Goal: Information Seeking & Learning: Check status

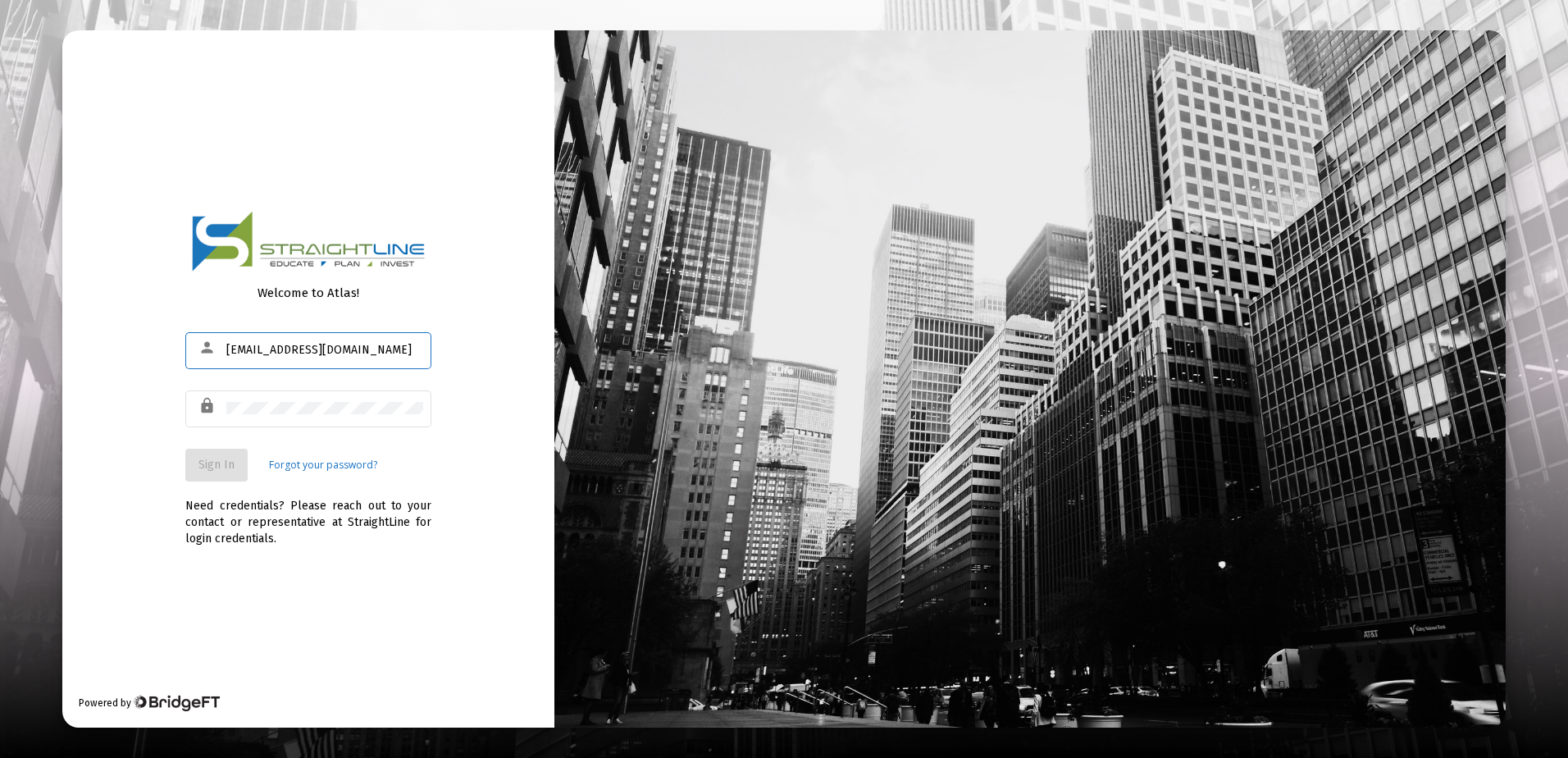
type input "[EMAIL_ADDRESS][DOMAIN_NAME]"
click at [223, 467] on span "Sign In" at bounding box center [217, 464] width 36 height 14
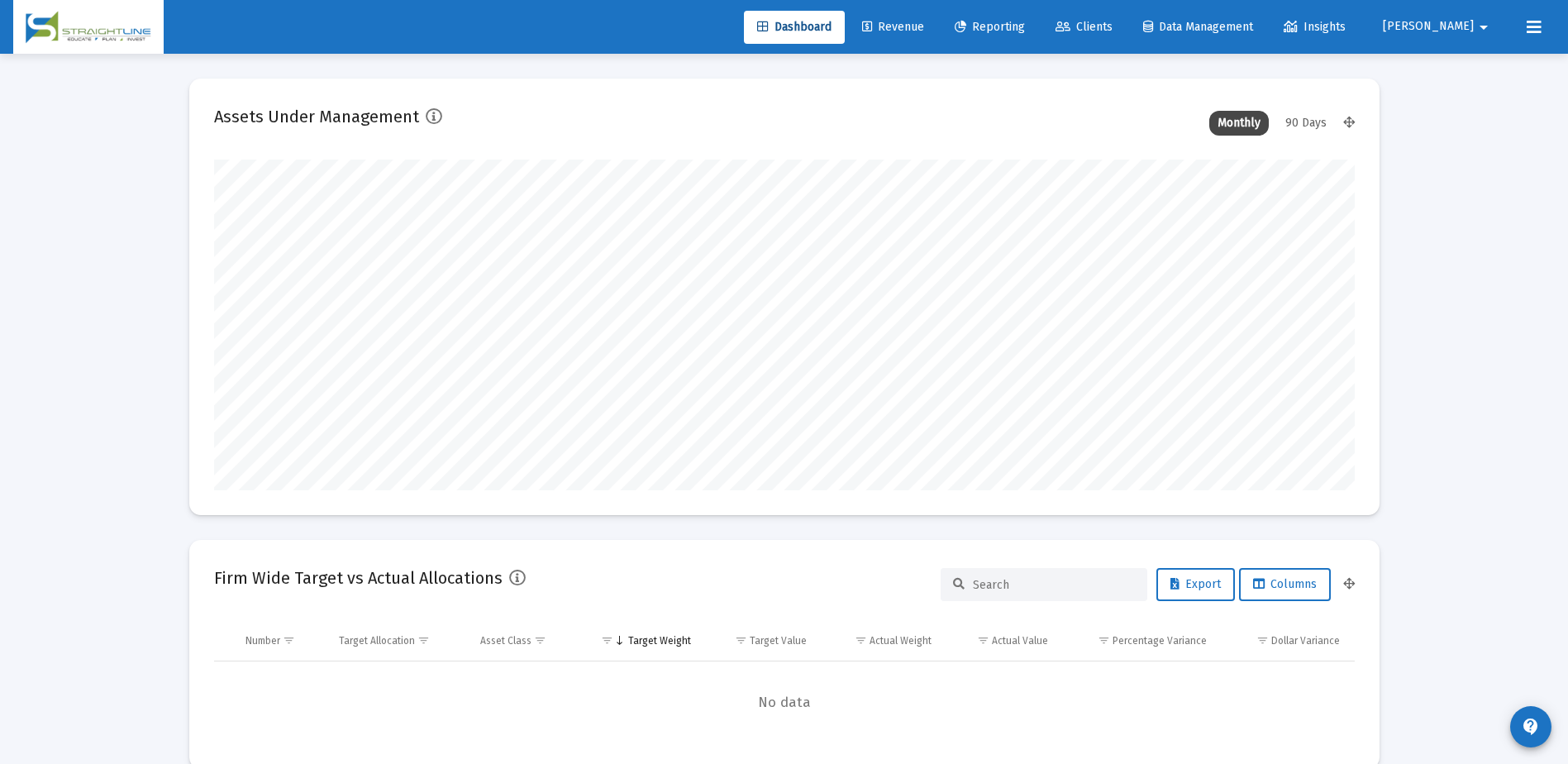
scroll to position [331, 1141]
click at [1112, 24] on span "Clients" at bounding box center [1084, 27] width 57 height 14
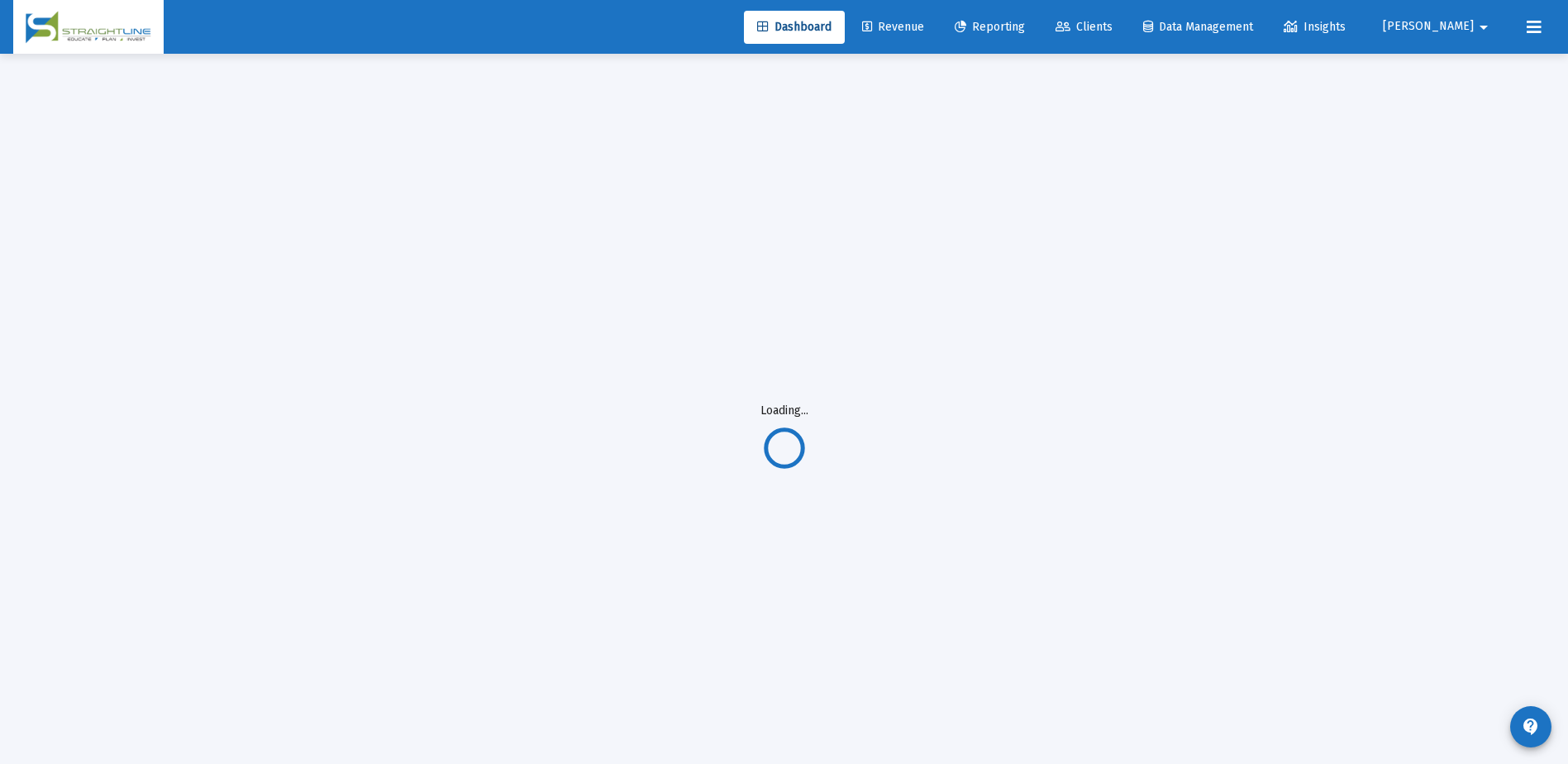
click at [1112, 31] on span "Clients" at bounding box center [1084, 27] width 57 height 14
click at [924, 31] on span "Revenue" at bounding box center [892, 27] width 62 height 14
click at [832, 26] on span "Dashboard" at bounding box center [794, 27] width 74 height 14
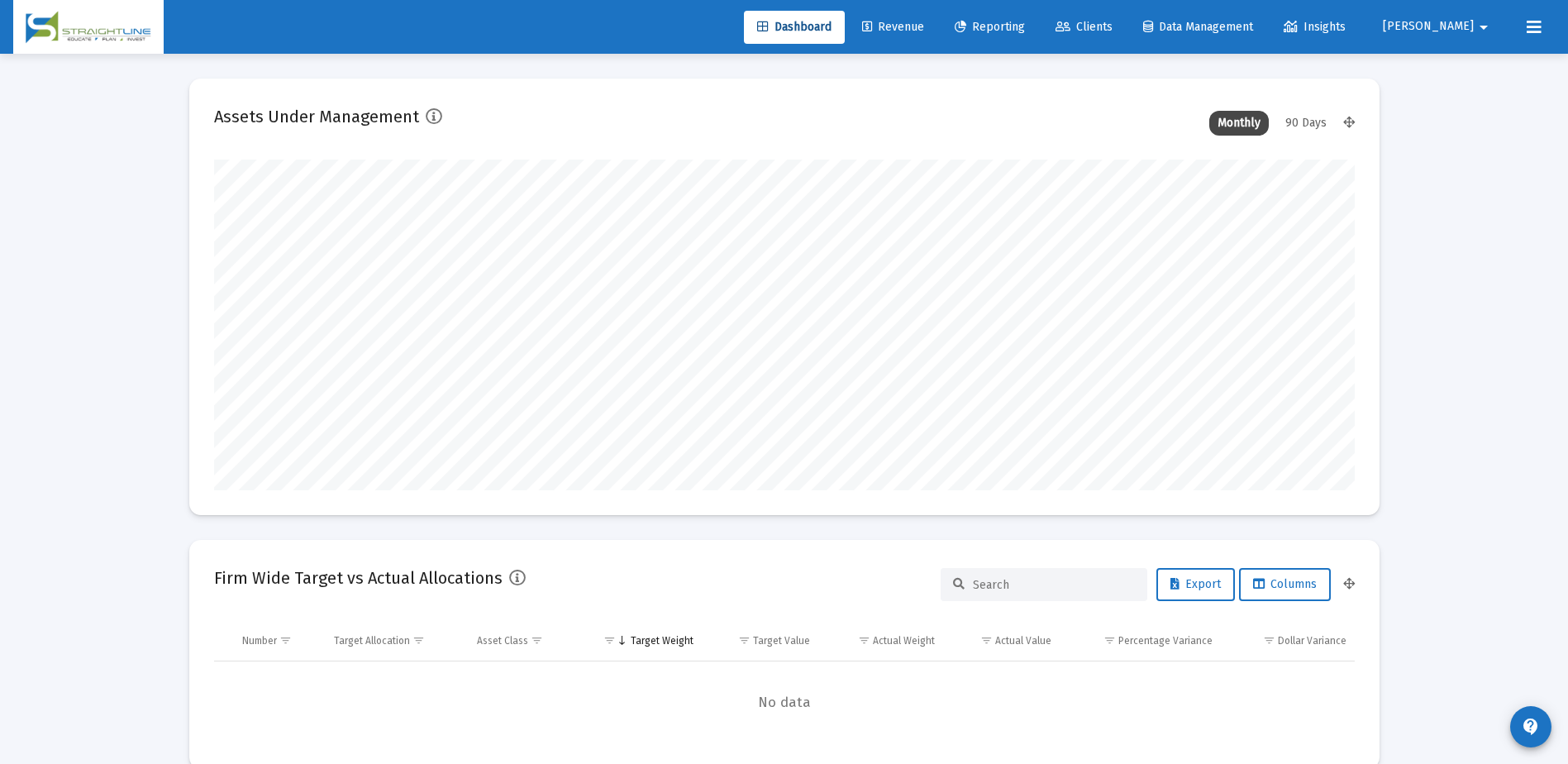
scroll to position [331, 614]
type input "[DATE]"
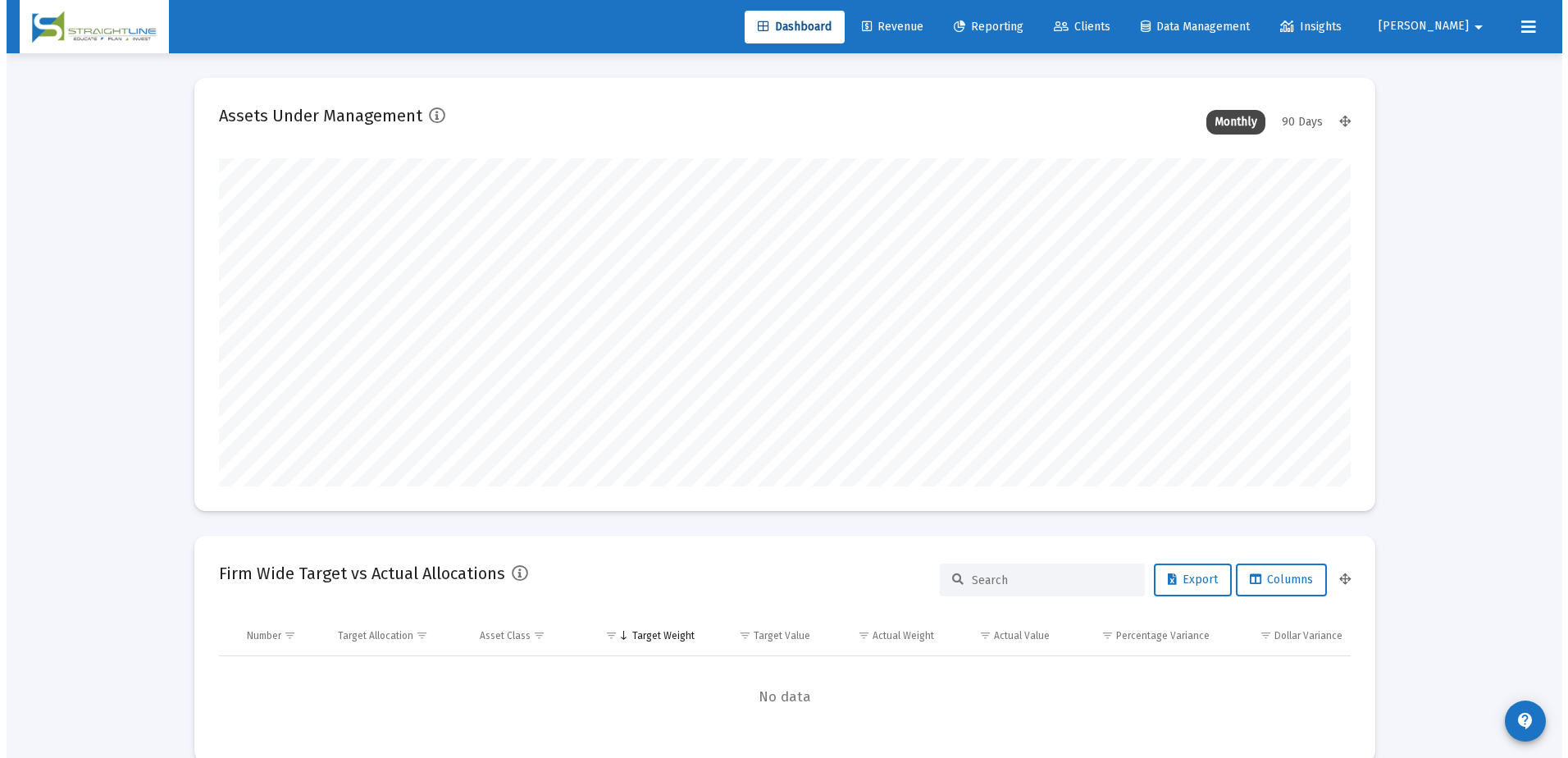
scroll to position [328, 529]
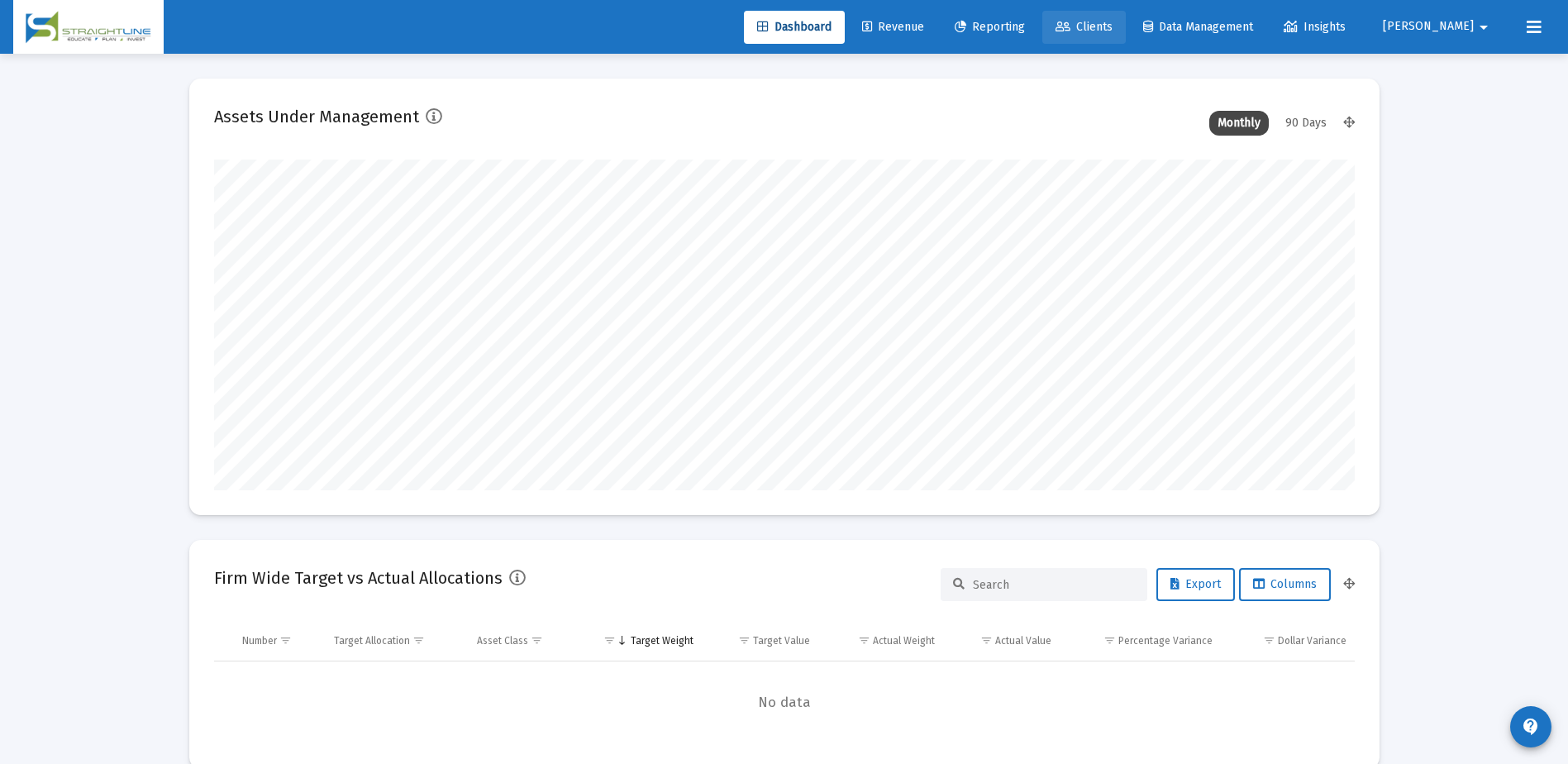
click at [1112, 29] on span "Clients" at bounding box center [1084, 27] width 57 height 14
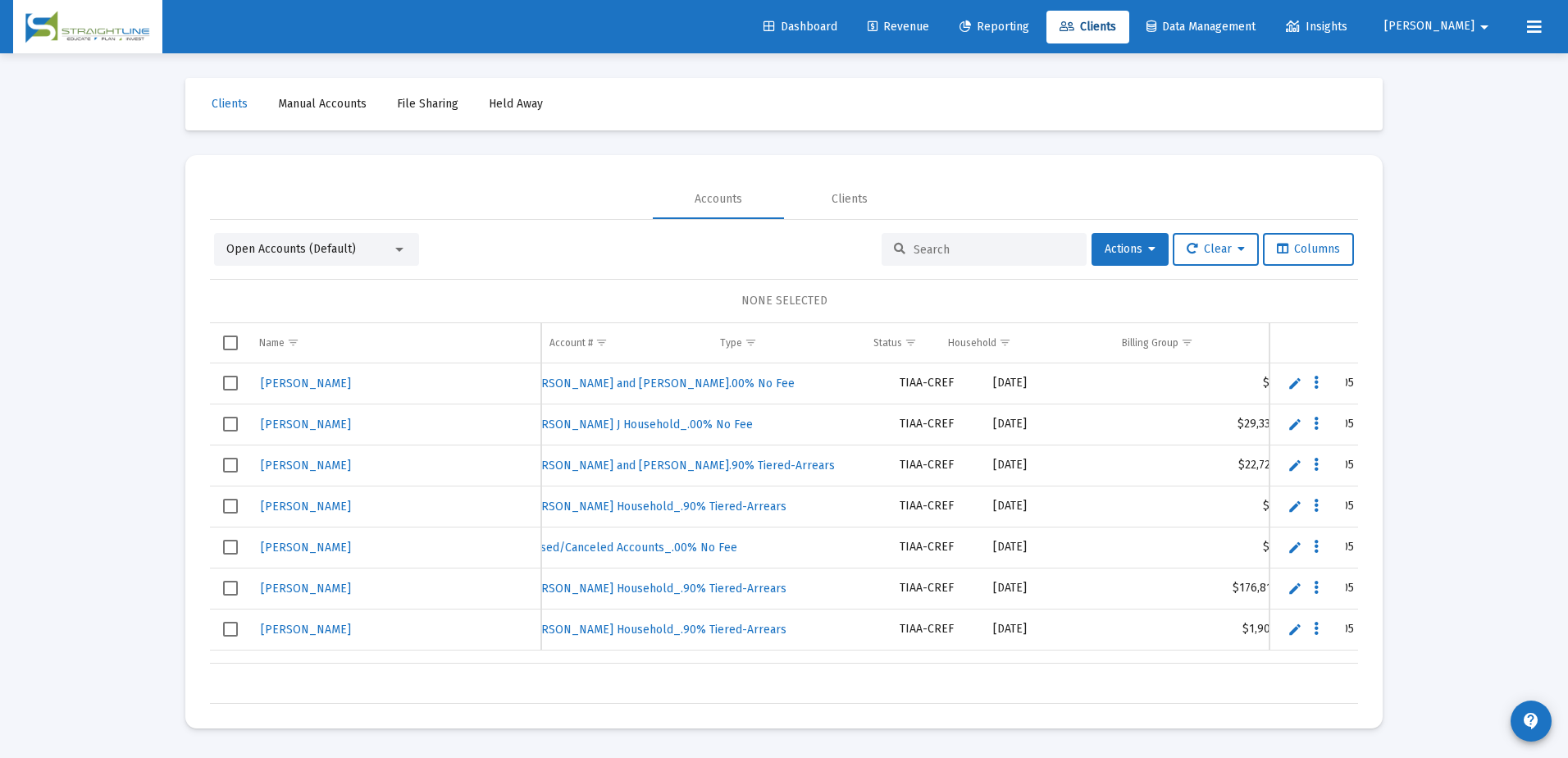
scroll to position [0, 600]
click at [970, 341] on span "Show filter options for column 'Custodian'" at bounding box center [965, 342] width 12 height 12
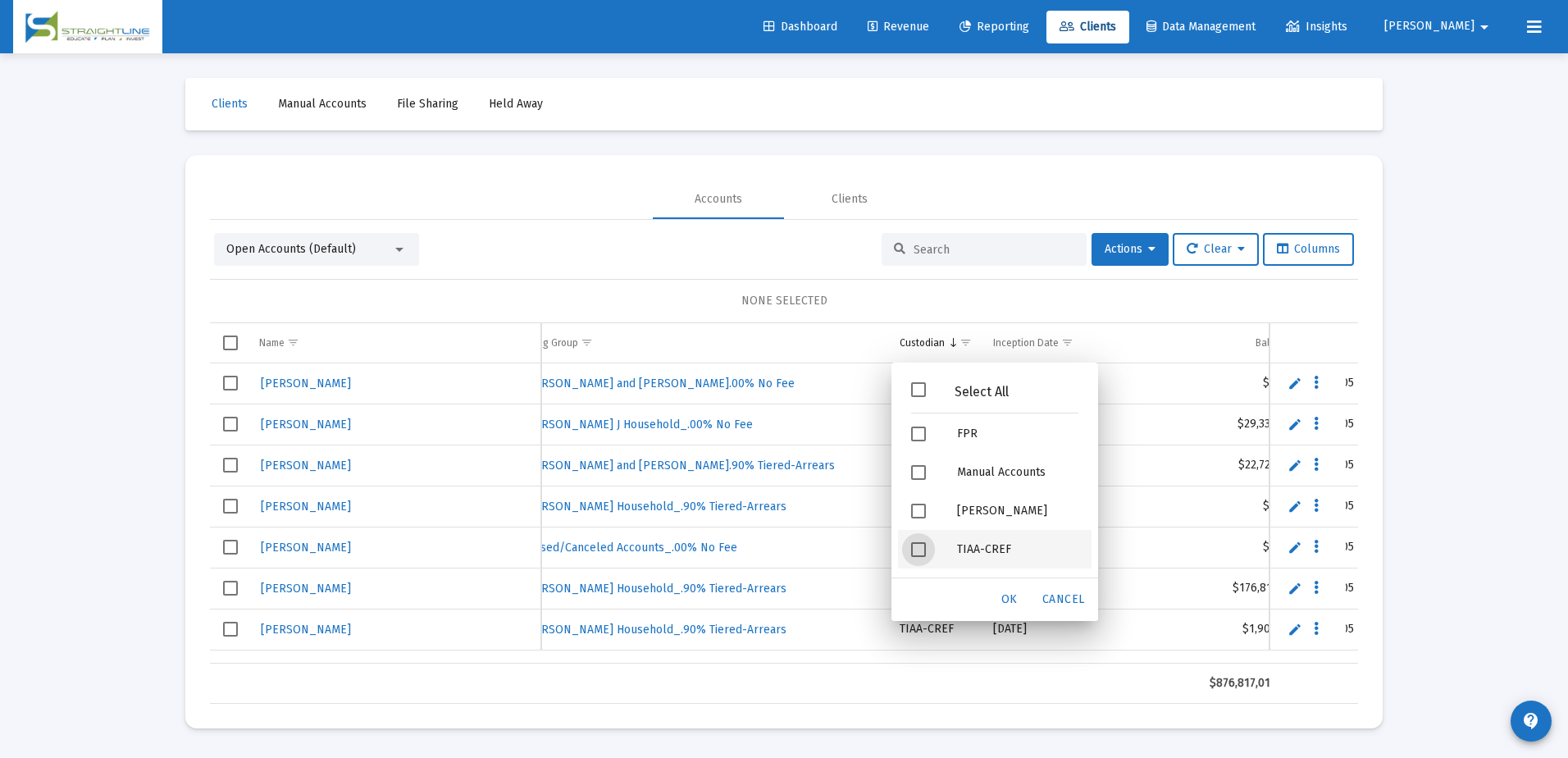
click at [913, 547] on span "Filter options" at bounding box center [919, 549] width 15 height 15
click at [1014, 605] on span "OK" at bounding box center [1010, 598] width 16 height 14
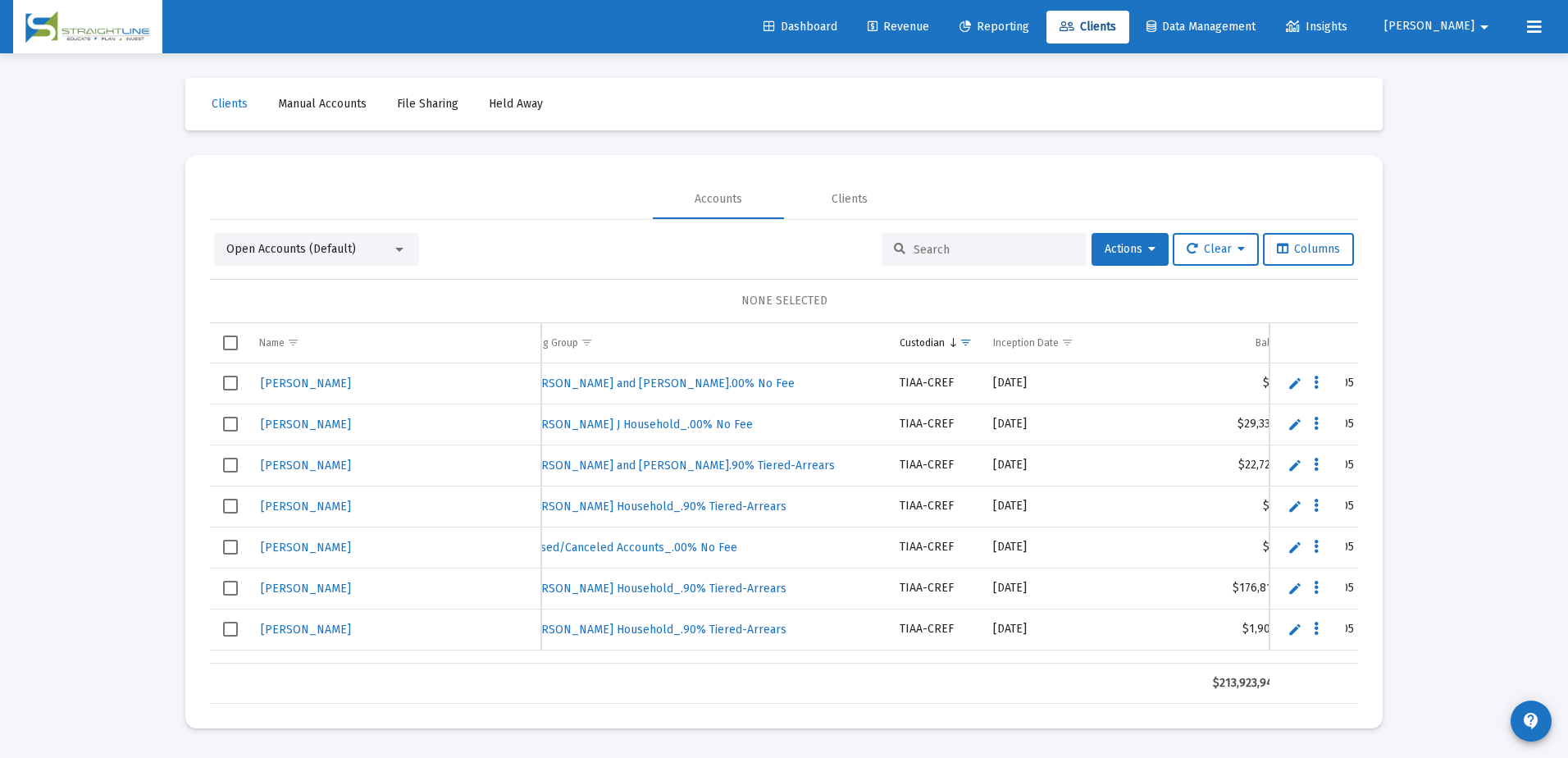
click at [960, 248] on input at bounding box center [994, 249] width 161 height 14
click at [378, 244] on div "Open Accounts (Default)" at bounding box center [309, 249] width 166 height 16
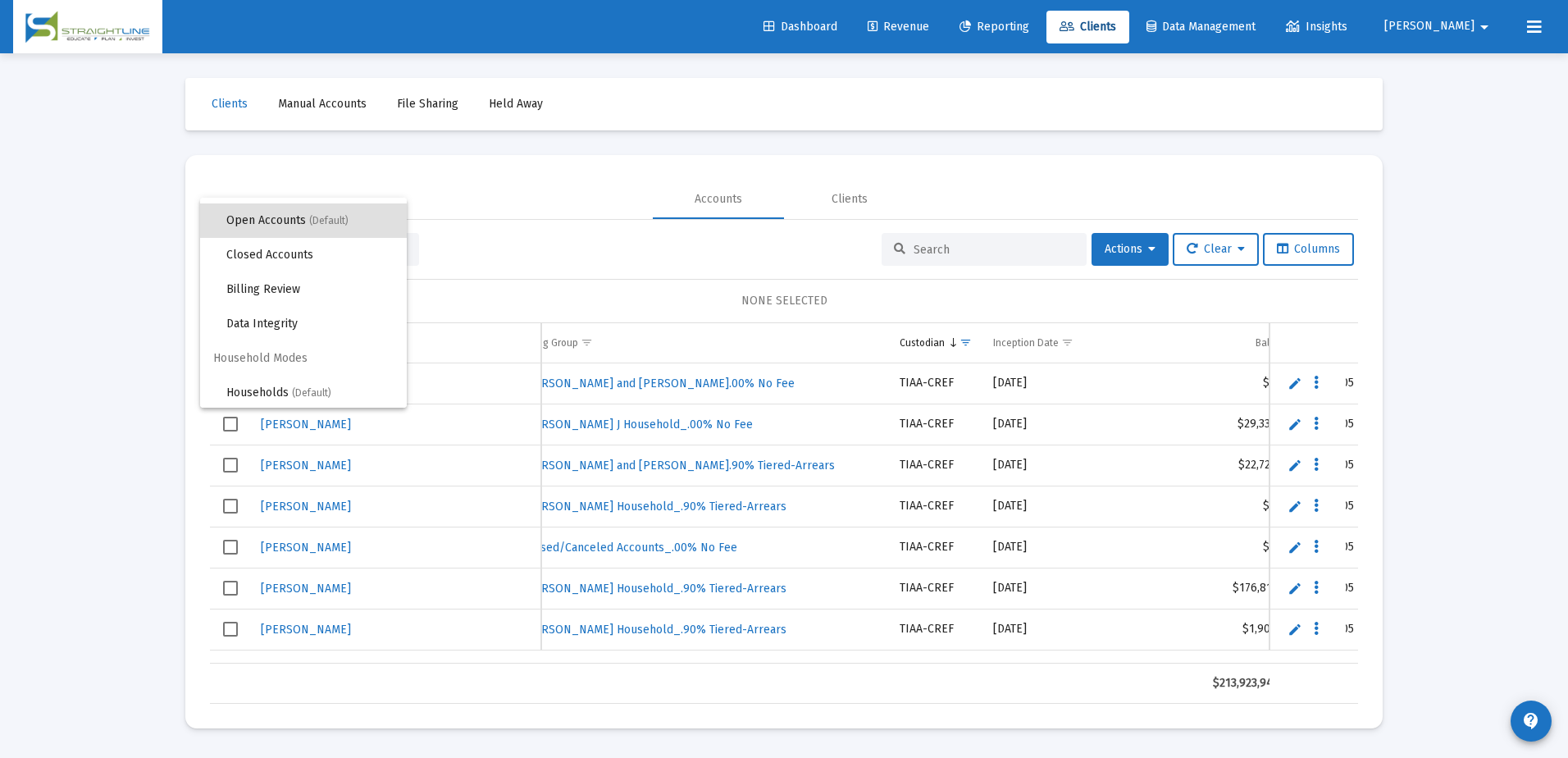
scroll to position [31, 0]
click at [627, 239] on div at bounding box center [784, 379] width 1568 height 758
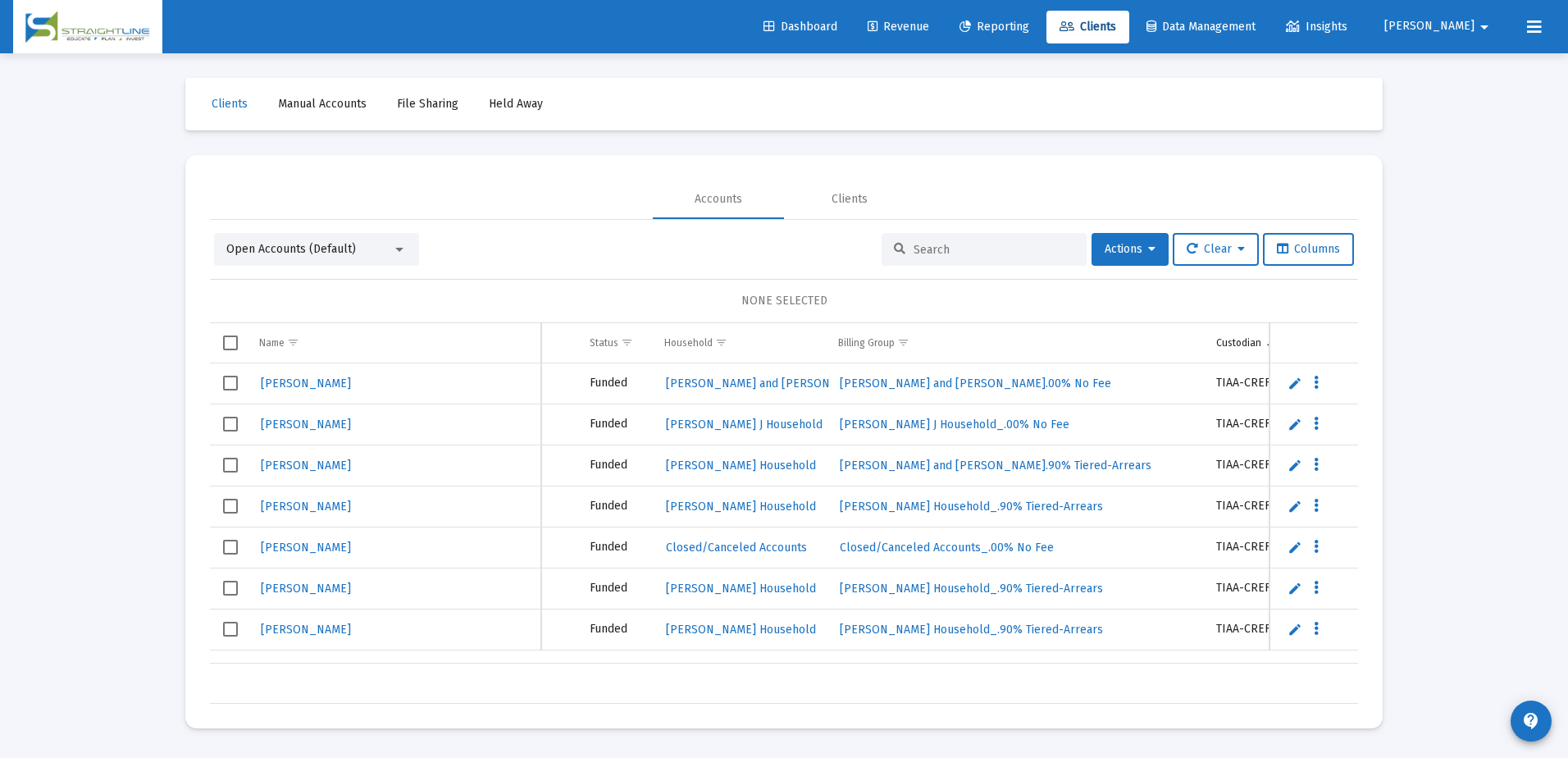
scroll to position [0, 0]
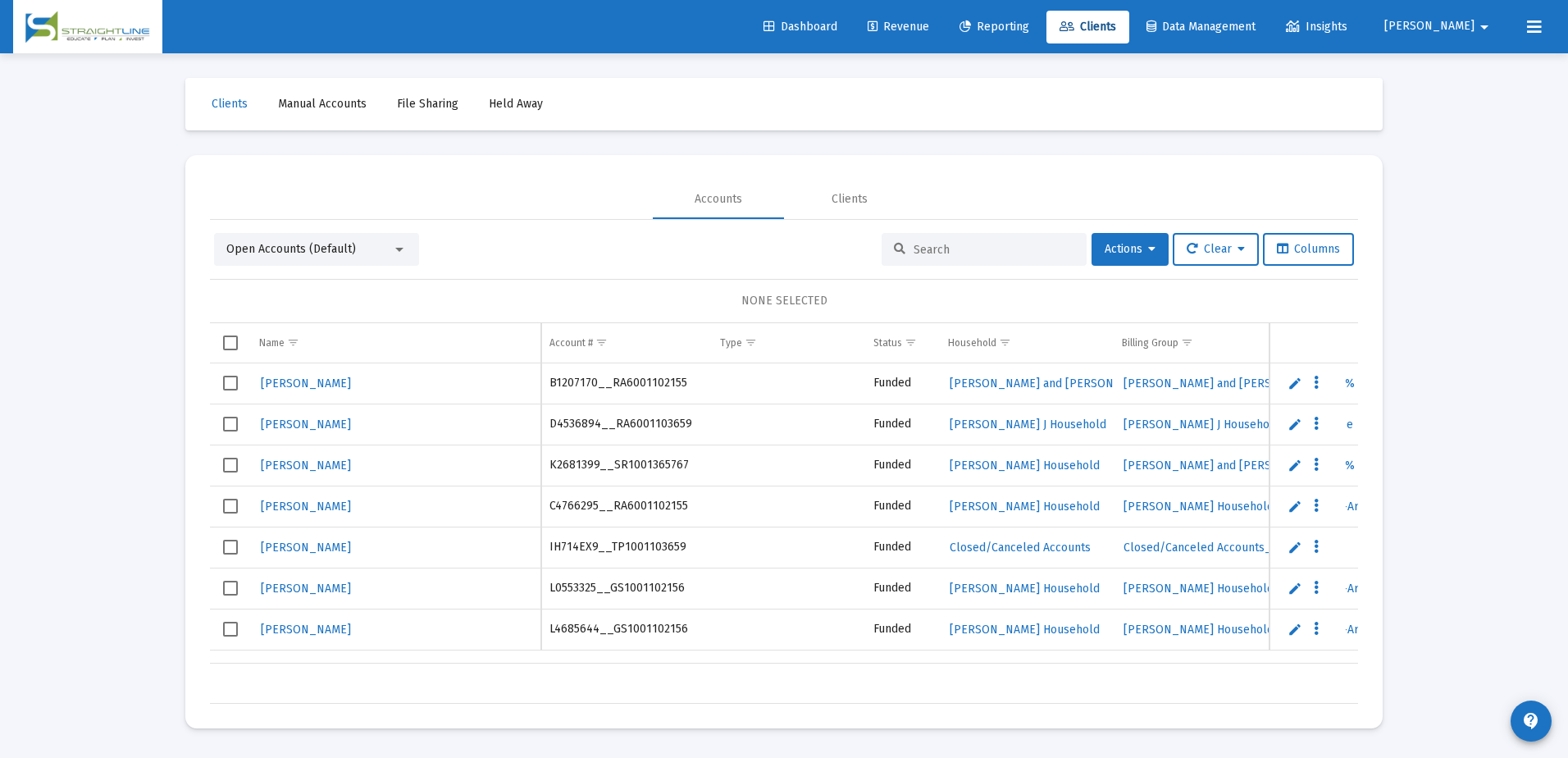
click at [357, 244] on div "Open Accounts (Default)" at bounding box center [309, 249] width 166 height 16
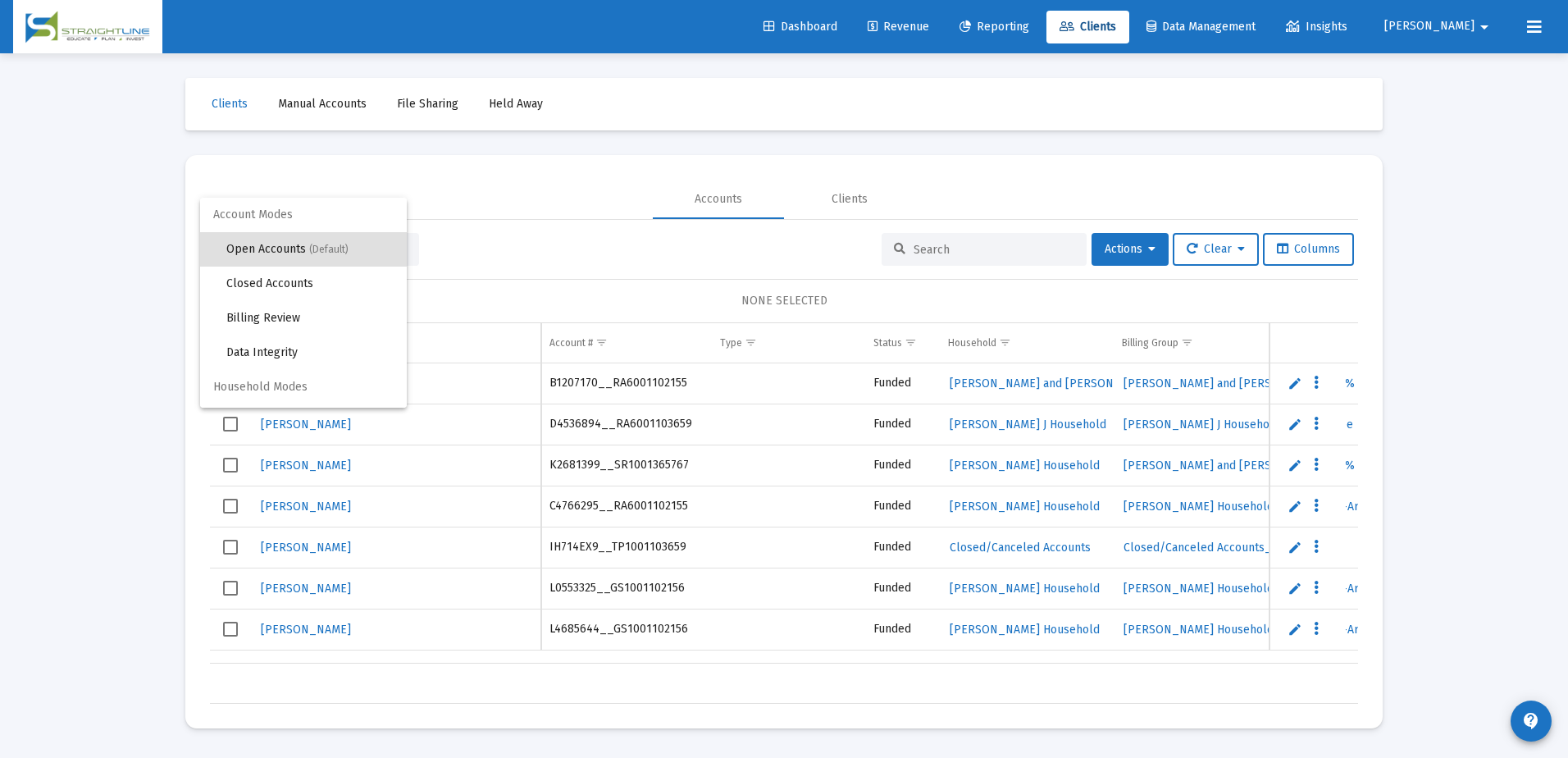
click at [877, 27] on div at bounding box center [784, 379] width 1568 height 758
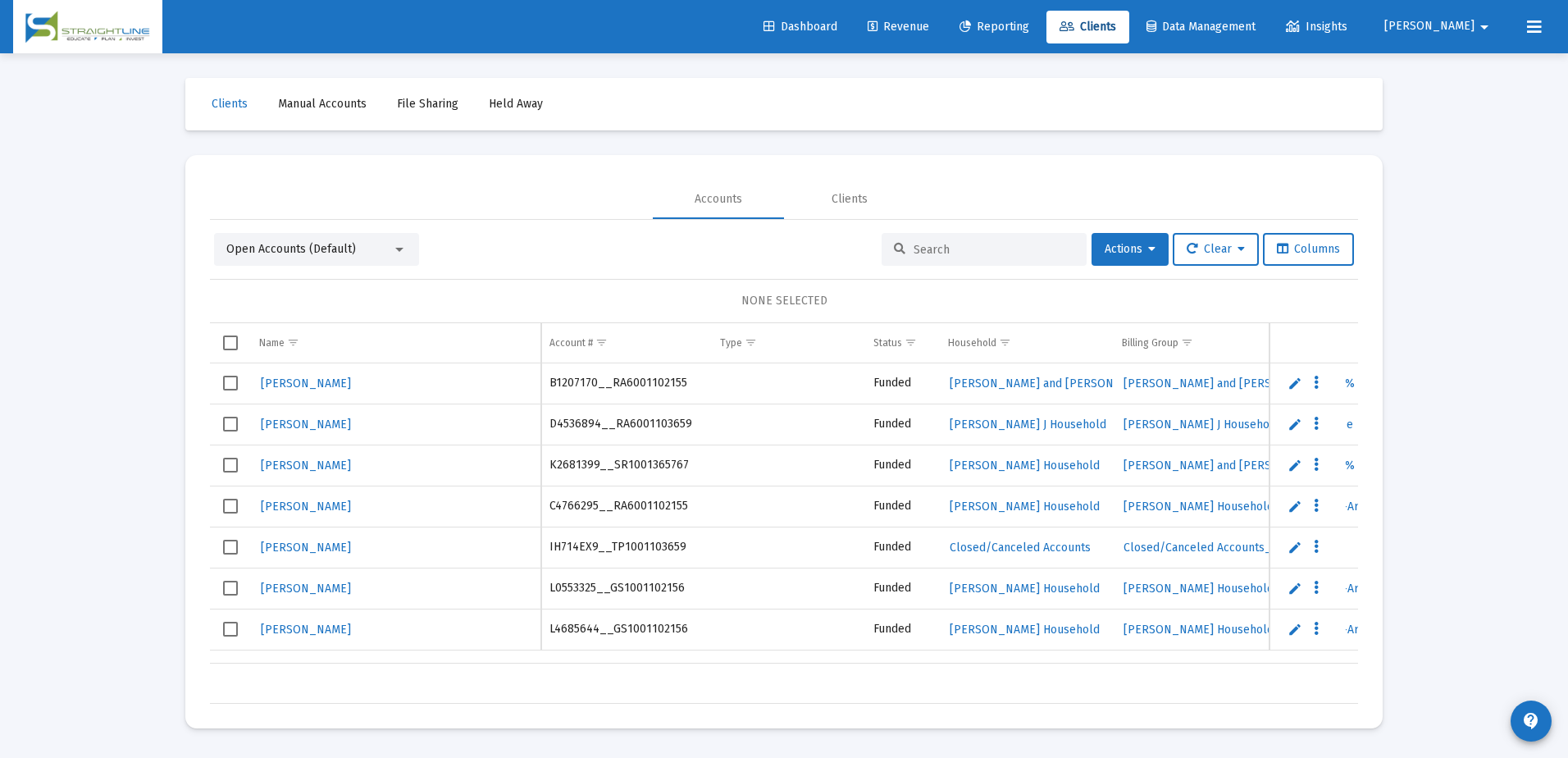
click at [386, 245] on div "Open Accounts (Default)" at bounding box center [309, 249] width 166 height 16
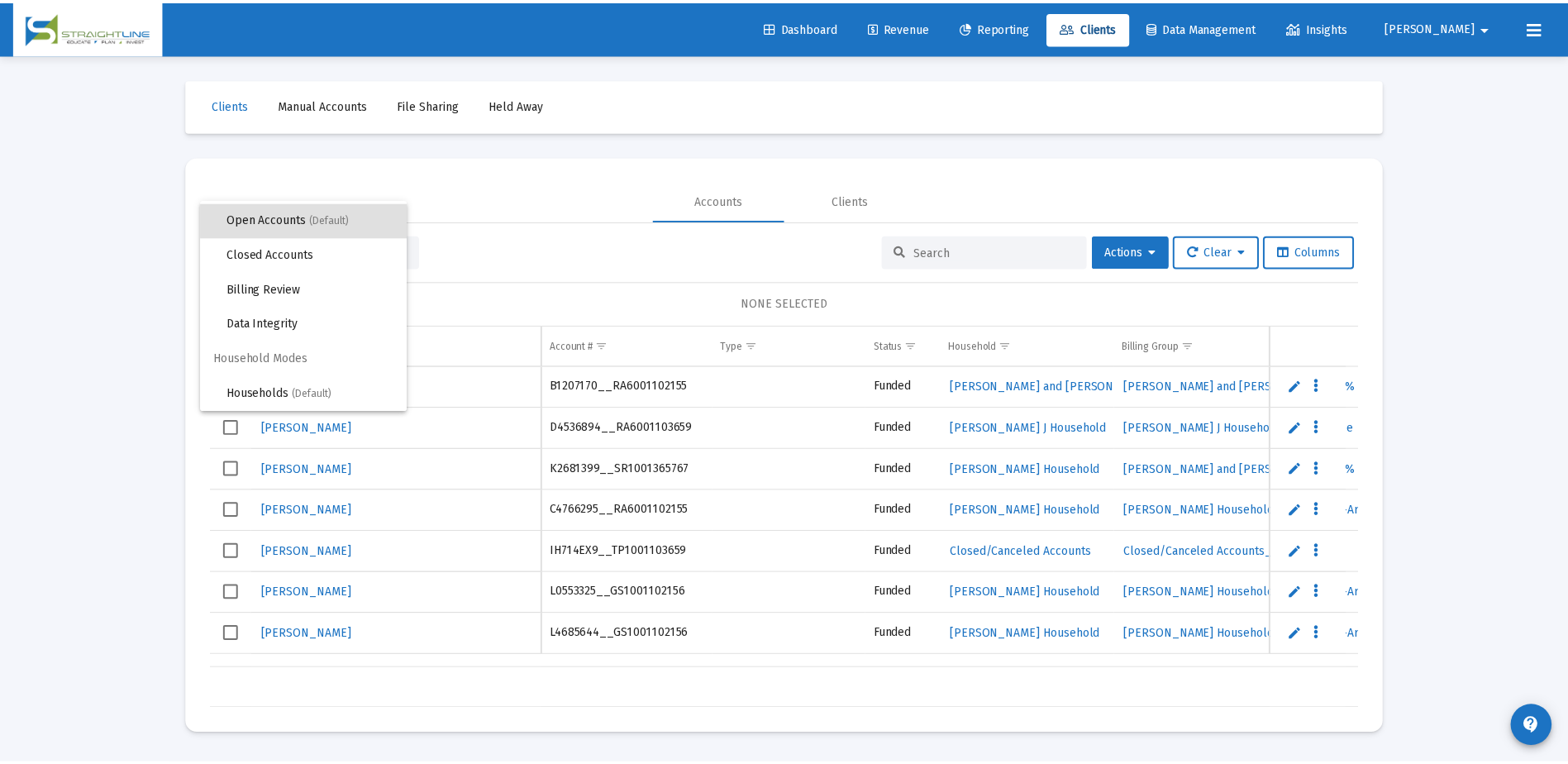
scroll to position [12, 0]
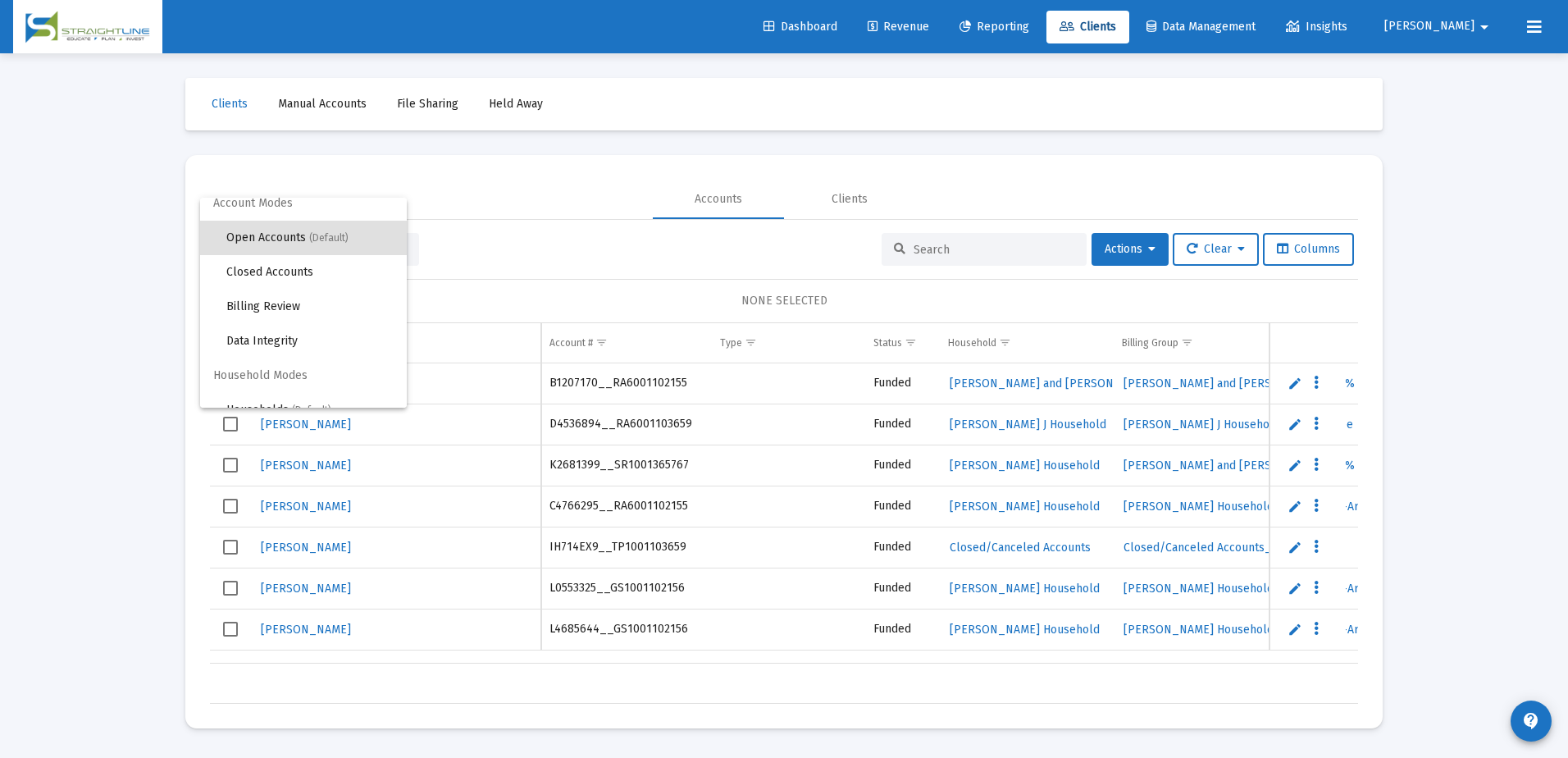
click at [469, 217] on div at bounding box center [784, 379] width 1568 height 758
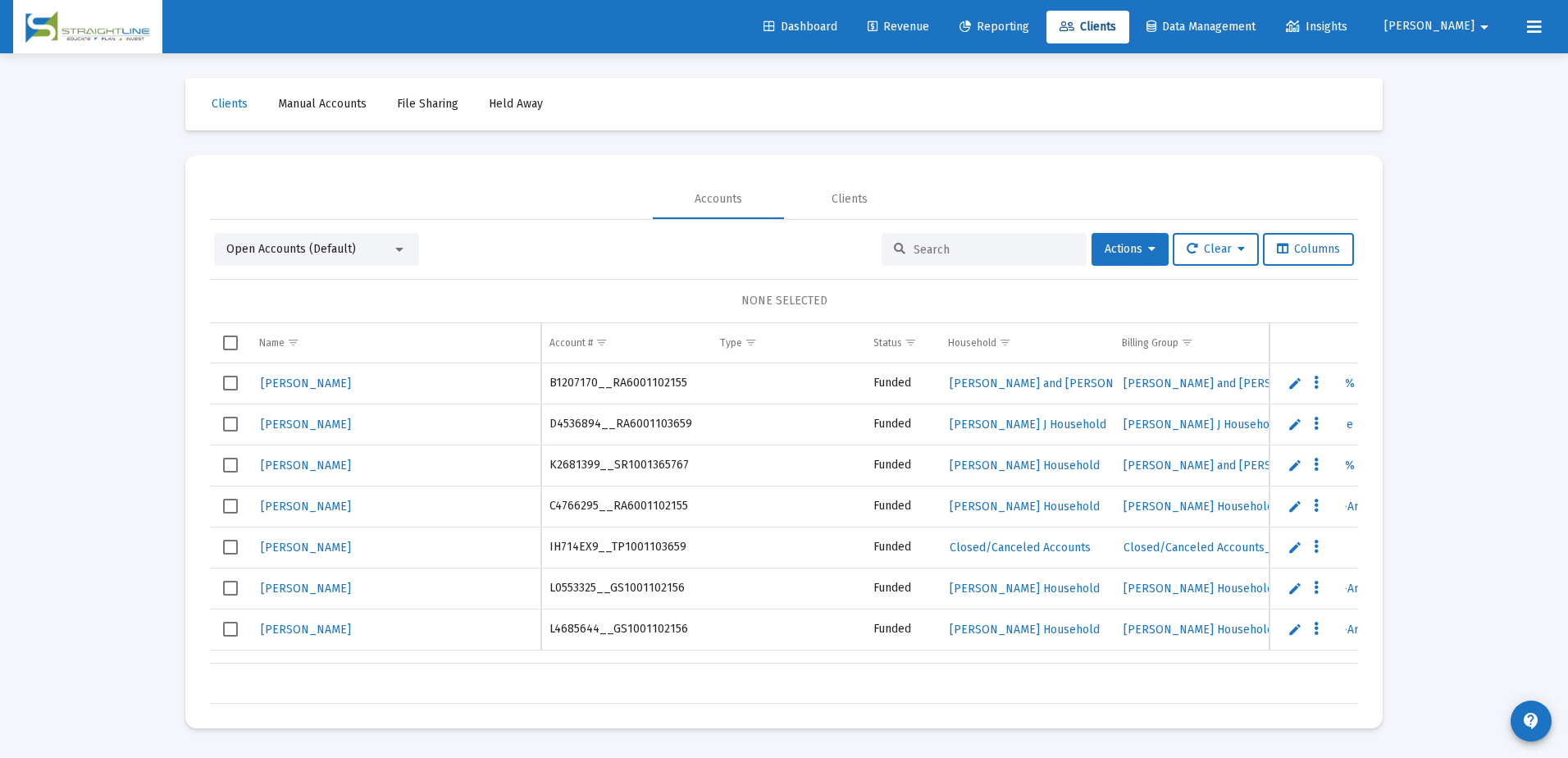
click at [951, 245] on input at bounding box center [994, 249] width 161 height 14
click at [1267, 35] on link "Data Management" at bounding box center [1201, 27] width 135 height 33
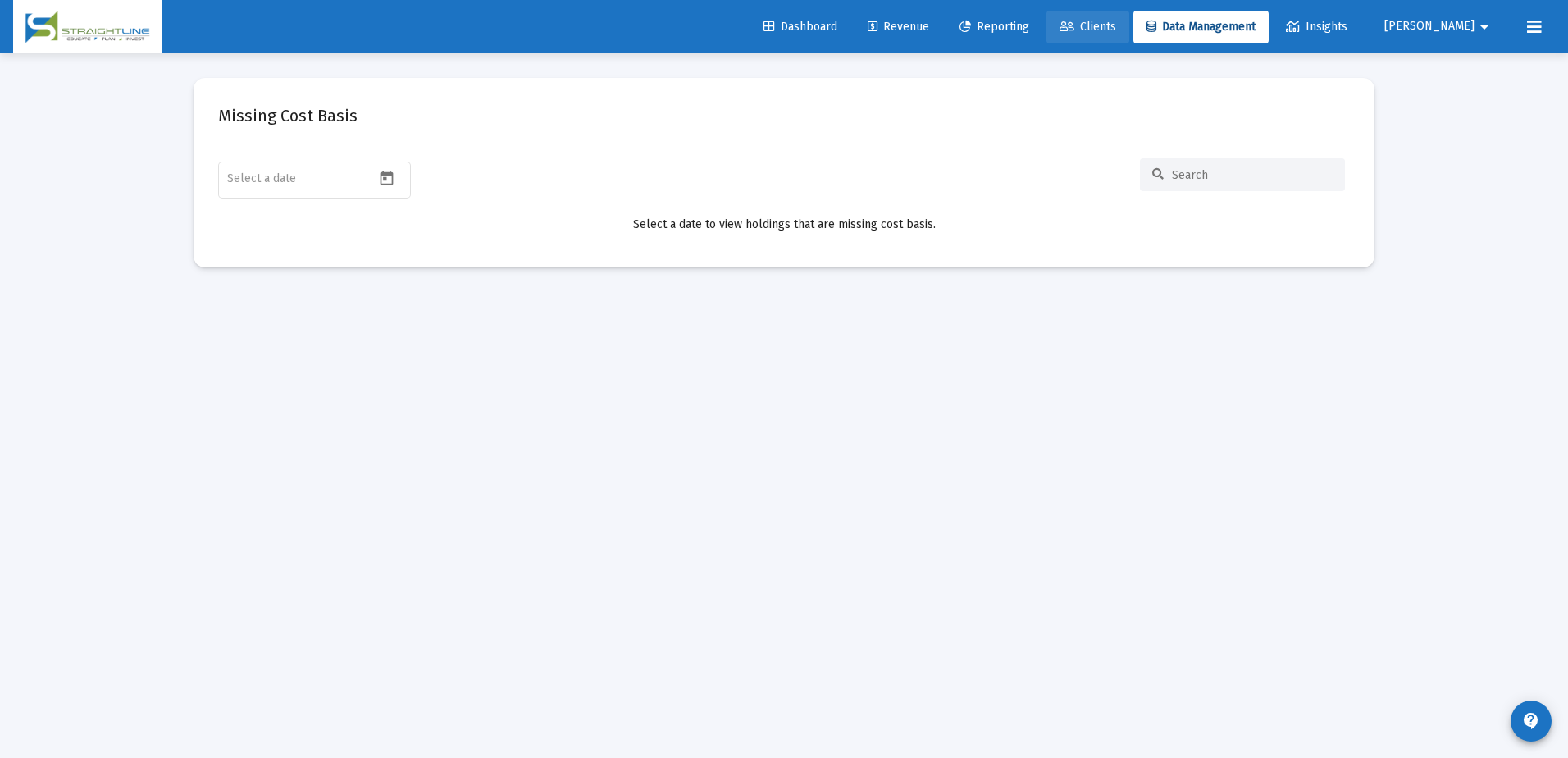
click at [1116, 28] on span "Clients" at bounding box center [1088, 26] width 57 height 14
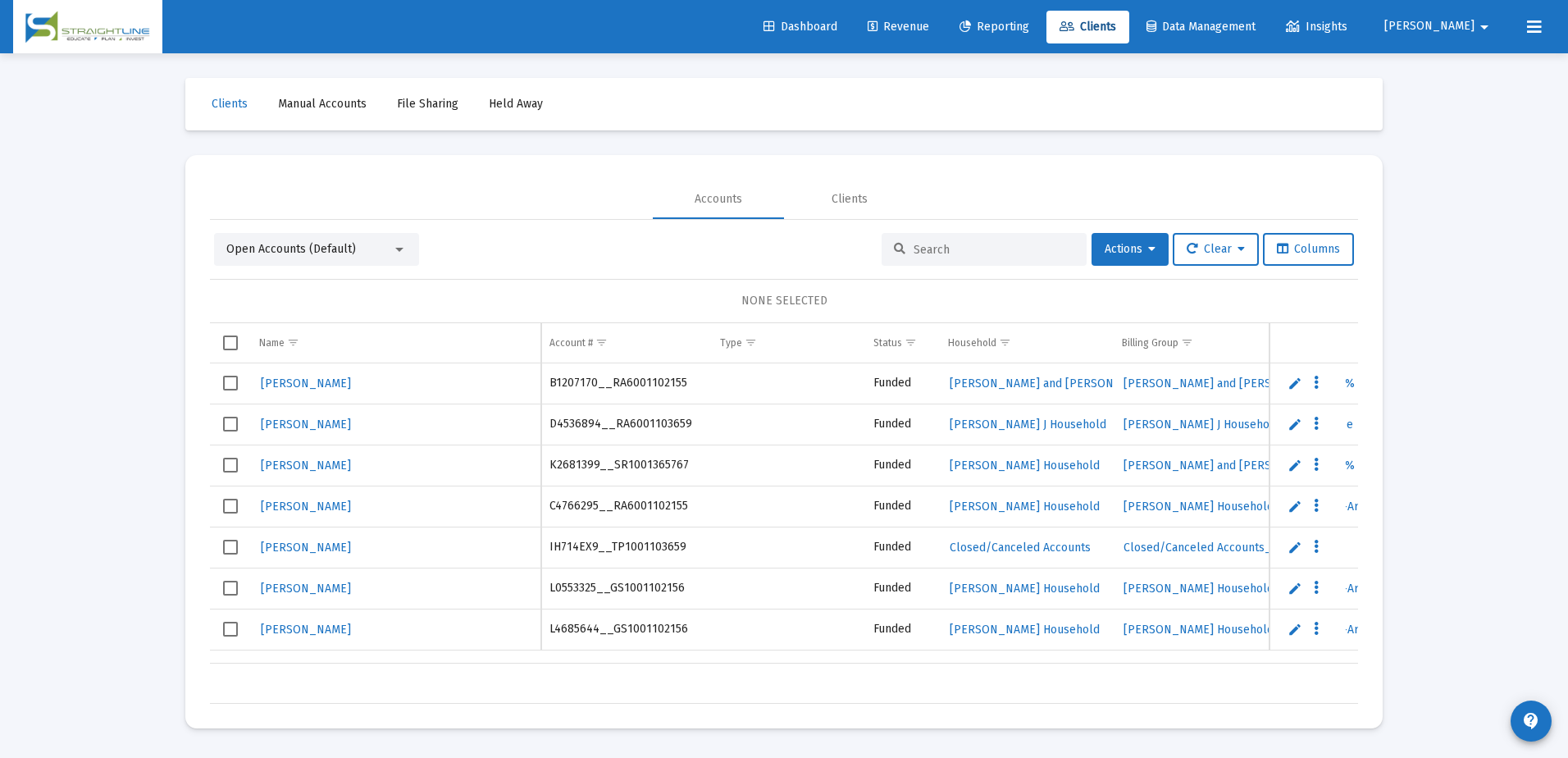
click at [407, 248] on div "Open Accounts (Default)" at bounding box center [317, 249] width 205 height 33
click at [403, 253] on div at bounding box center [400, 249] width 15 height 13
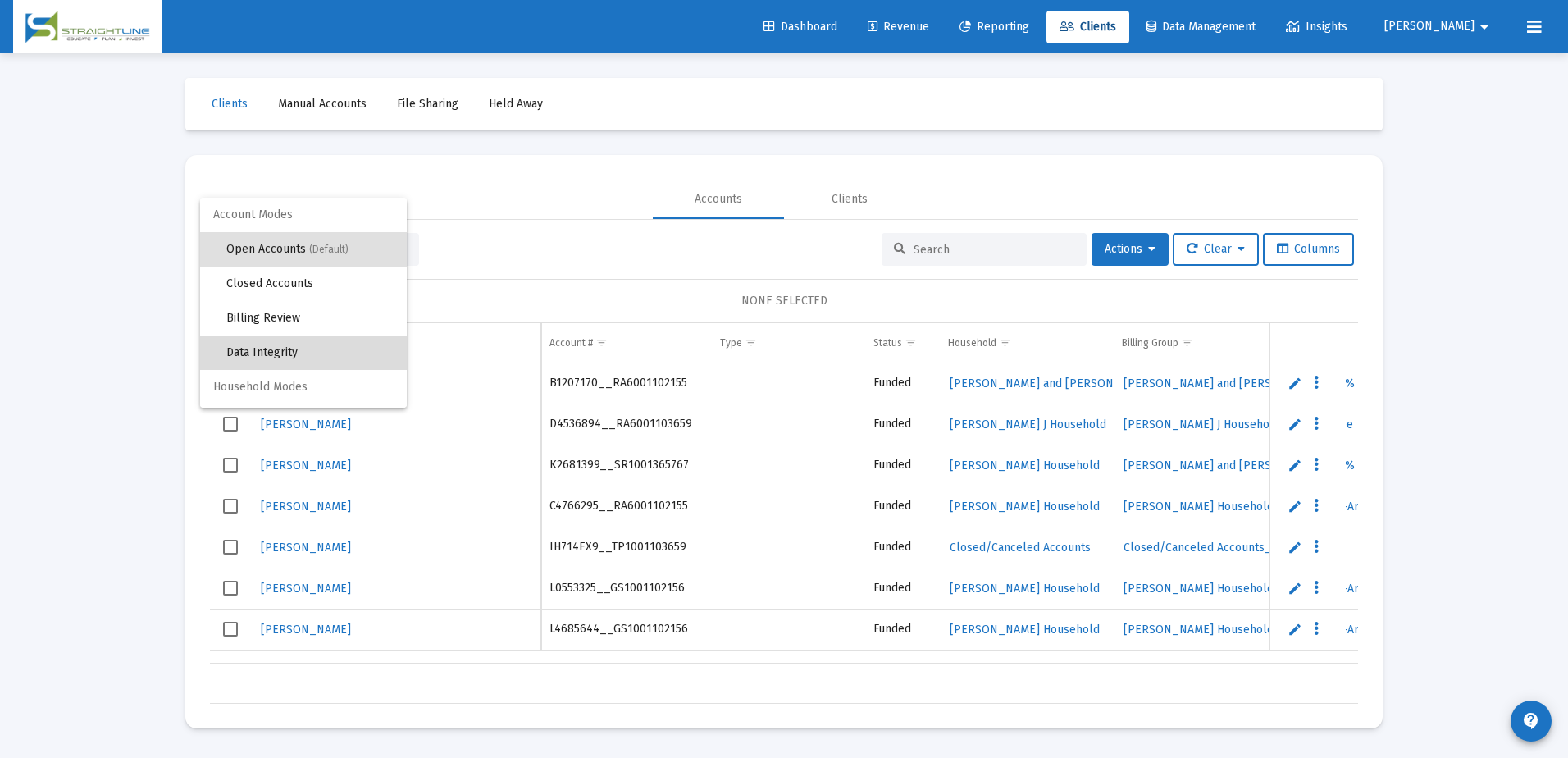
click at [333, 346] on span "Data Integrity" at bounding box center [309, 353] width 167 height 35
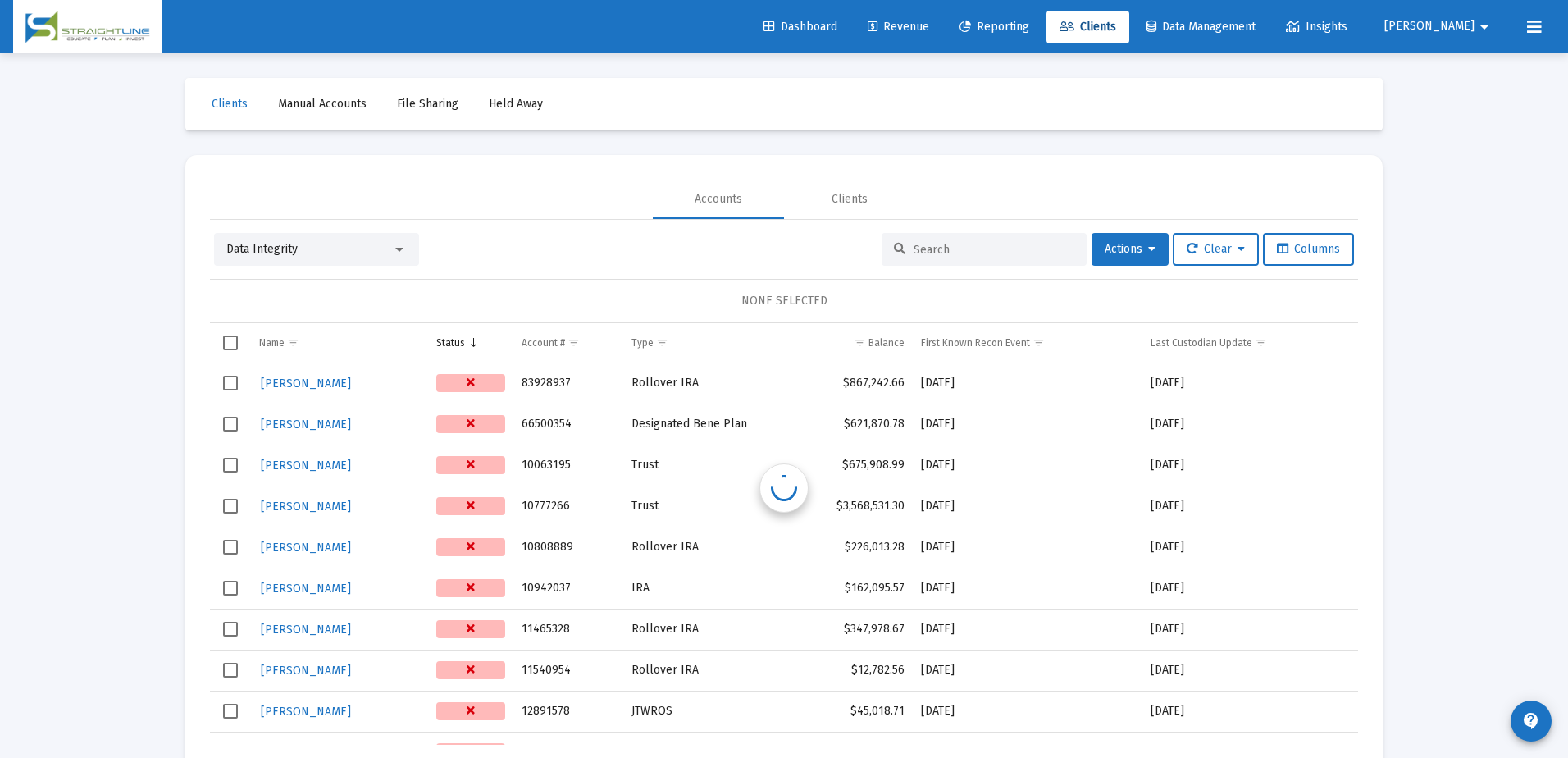
click at [857, 104] on mat-toolbar-row "Clients Manual Accounts File Sharing Held Away" at bounding box center [784, 104] width 1198 height 53
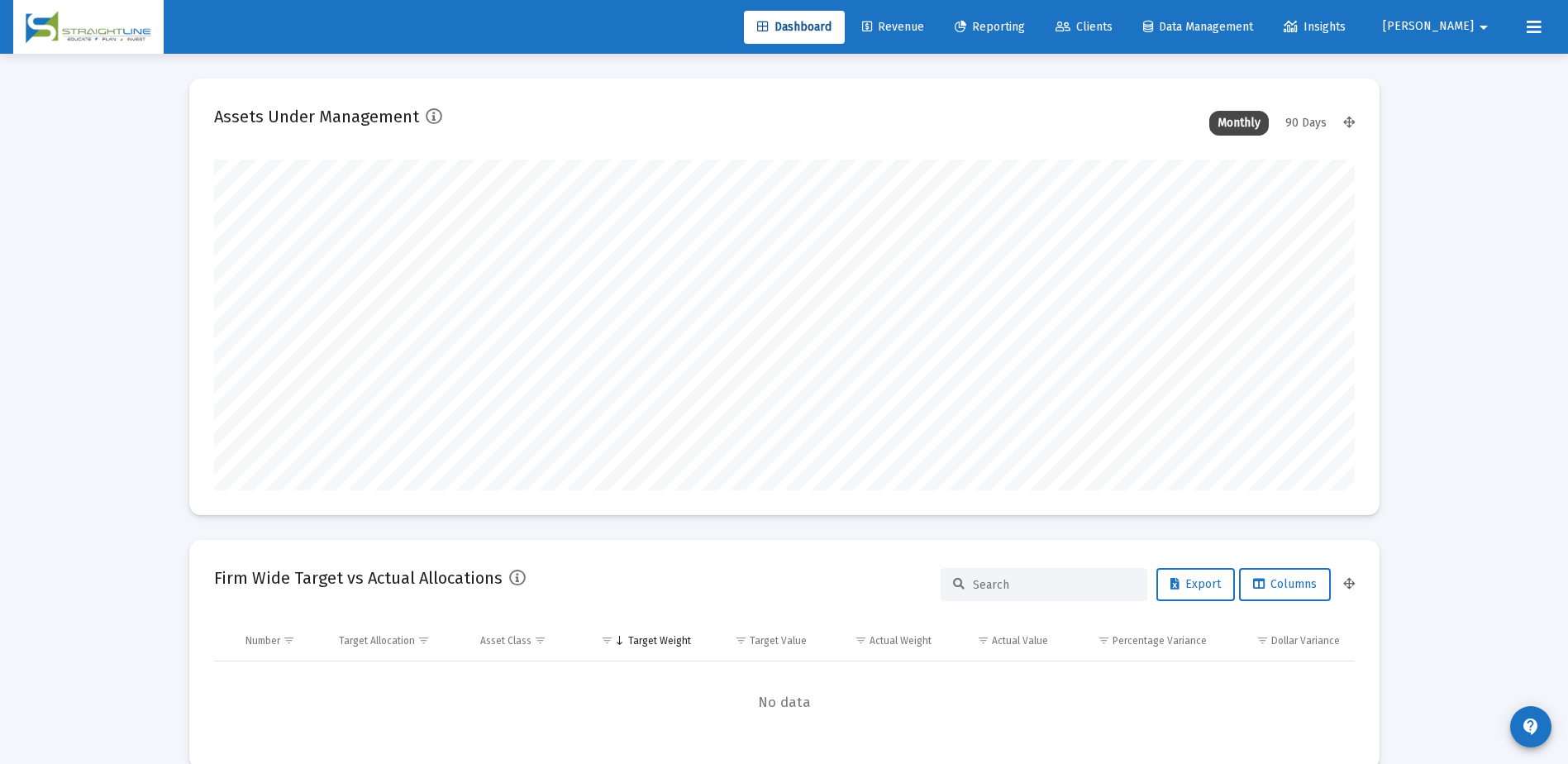
scroll to position [331, 614]
type input "[DATE]"
